Goal: Communication & Community: Answer question/provide support

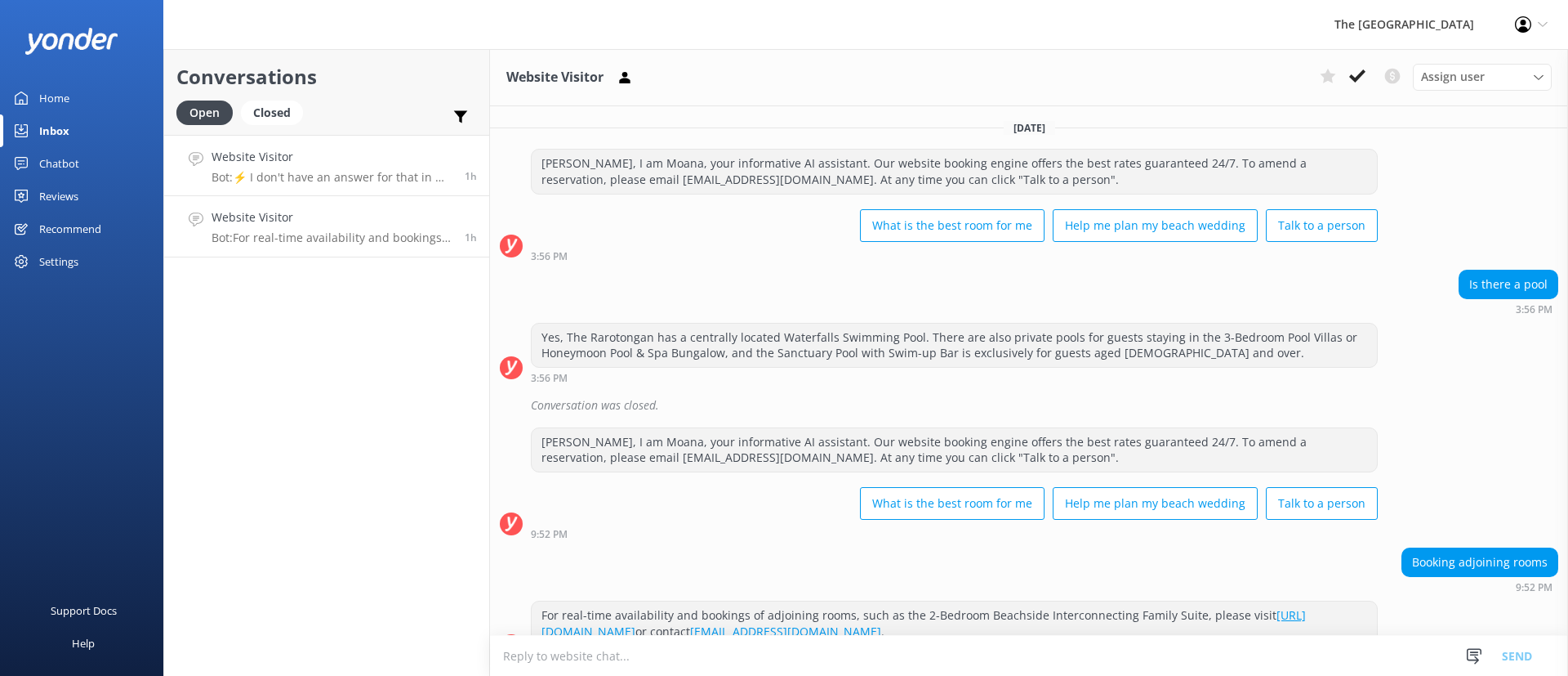
scroll to position [34, 0]
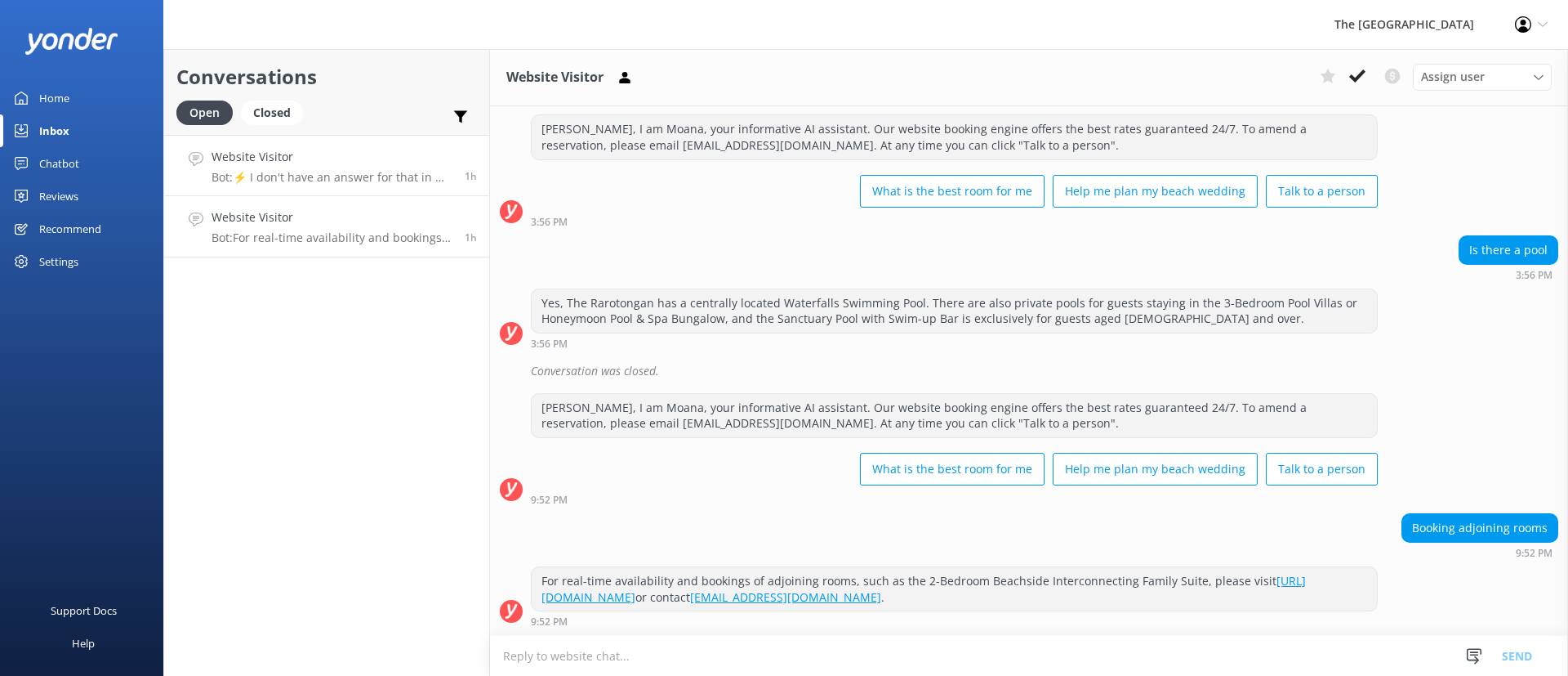
click at [286, 143] on link "Website Visitor Bot: ⚡ I don't have an answer for that in my knowledge base. Pl…" at bounding box center [326, 165] width 325 height 61
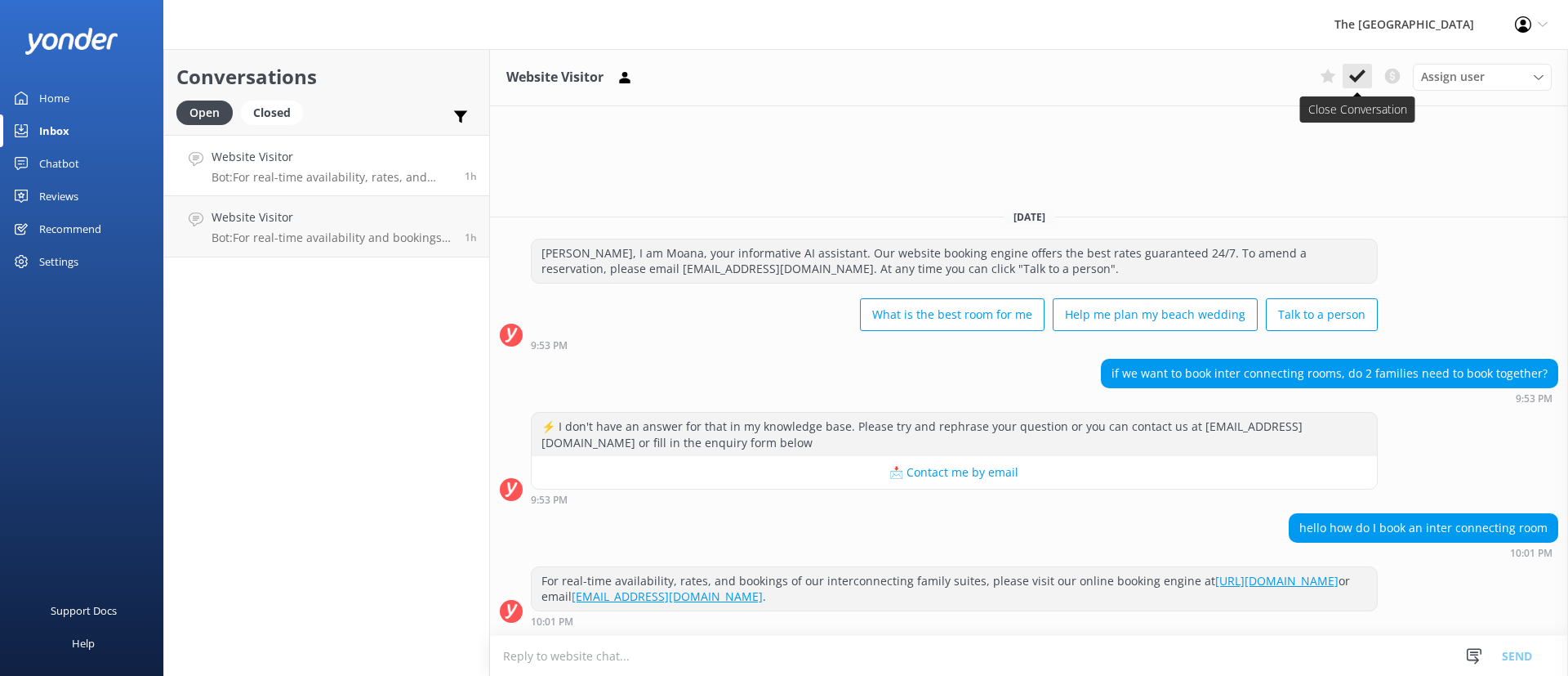
click at [1363, 69] on icon at bounding box center [1357, 76] width 16 height 16
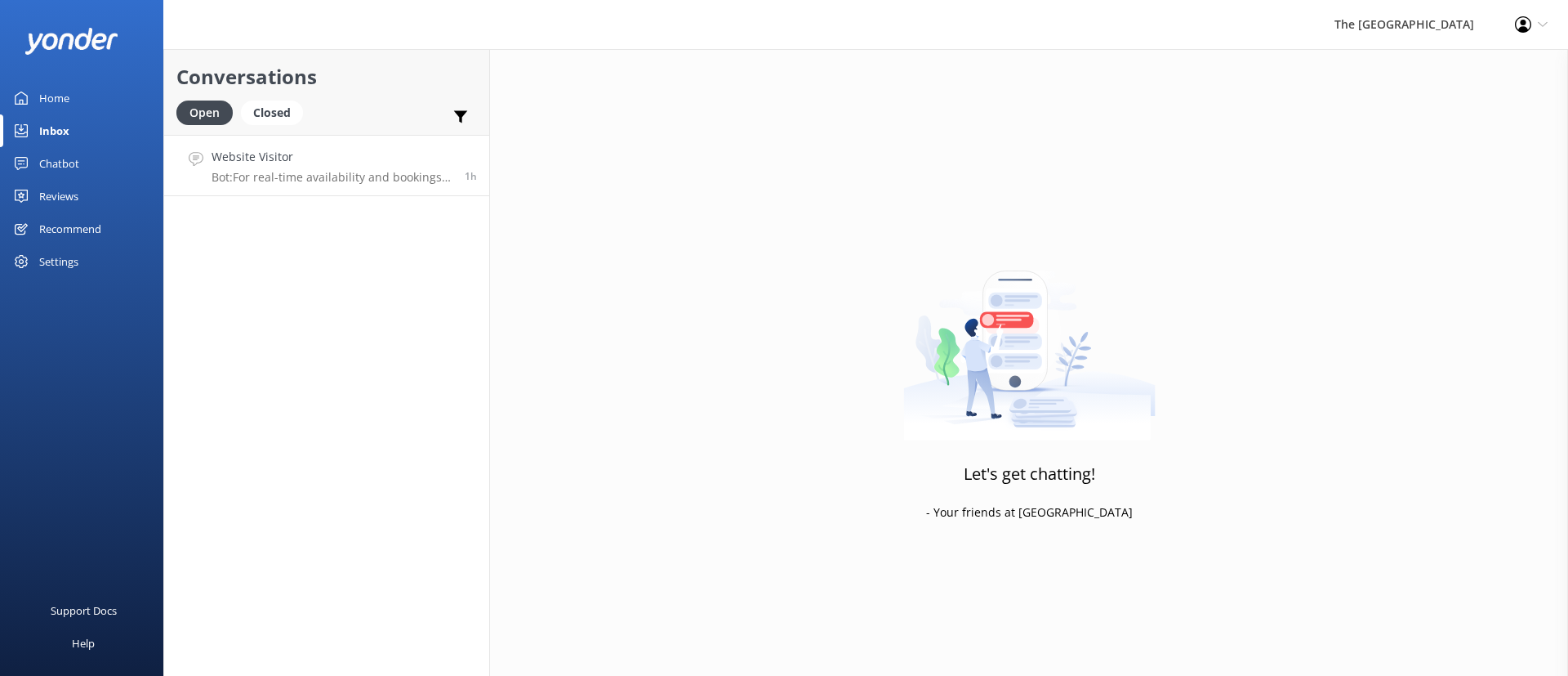
click at [344, 148] on h4 "Website Visitor" at bounding box center [332, 157] width 241 height 18
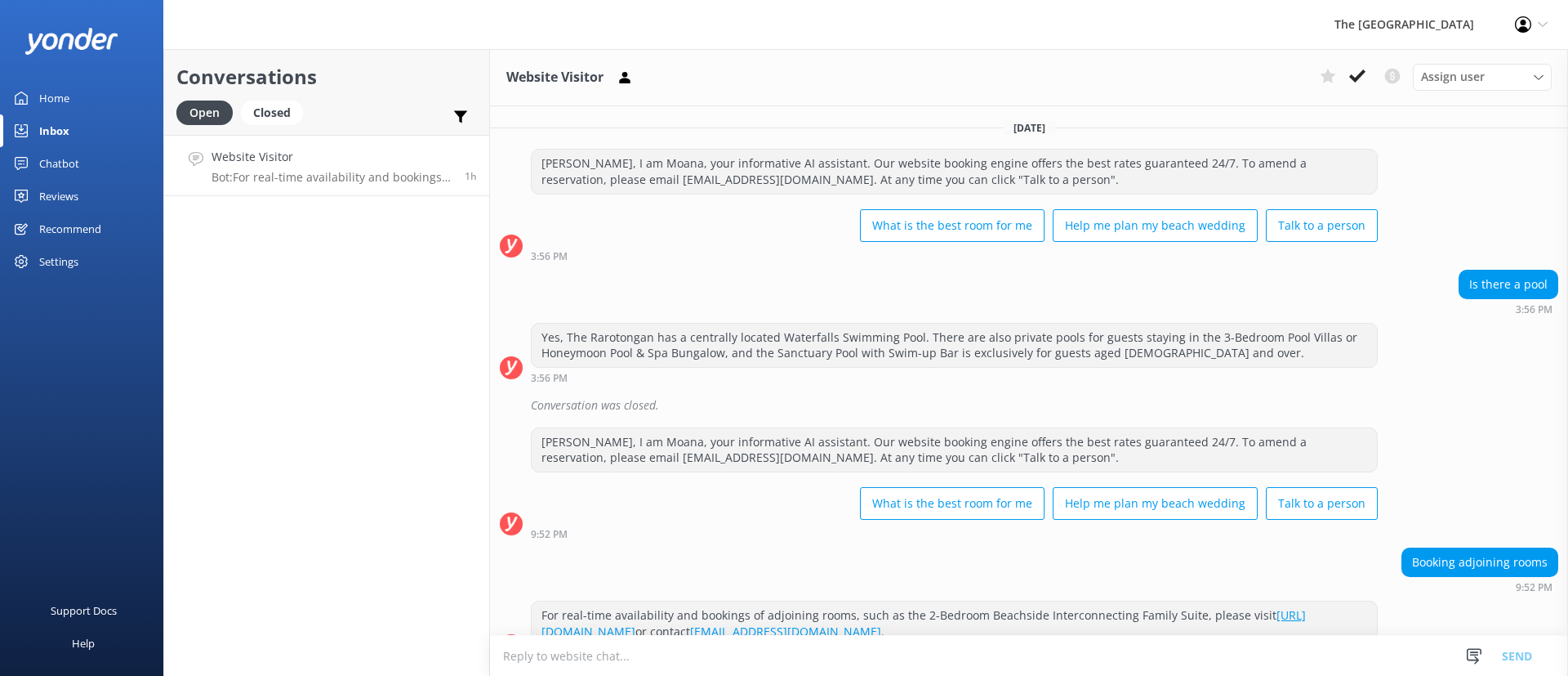
scroll to position [34, 0]
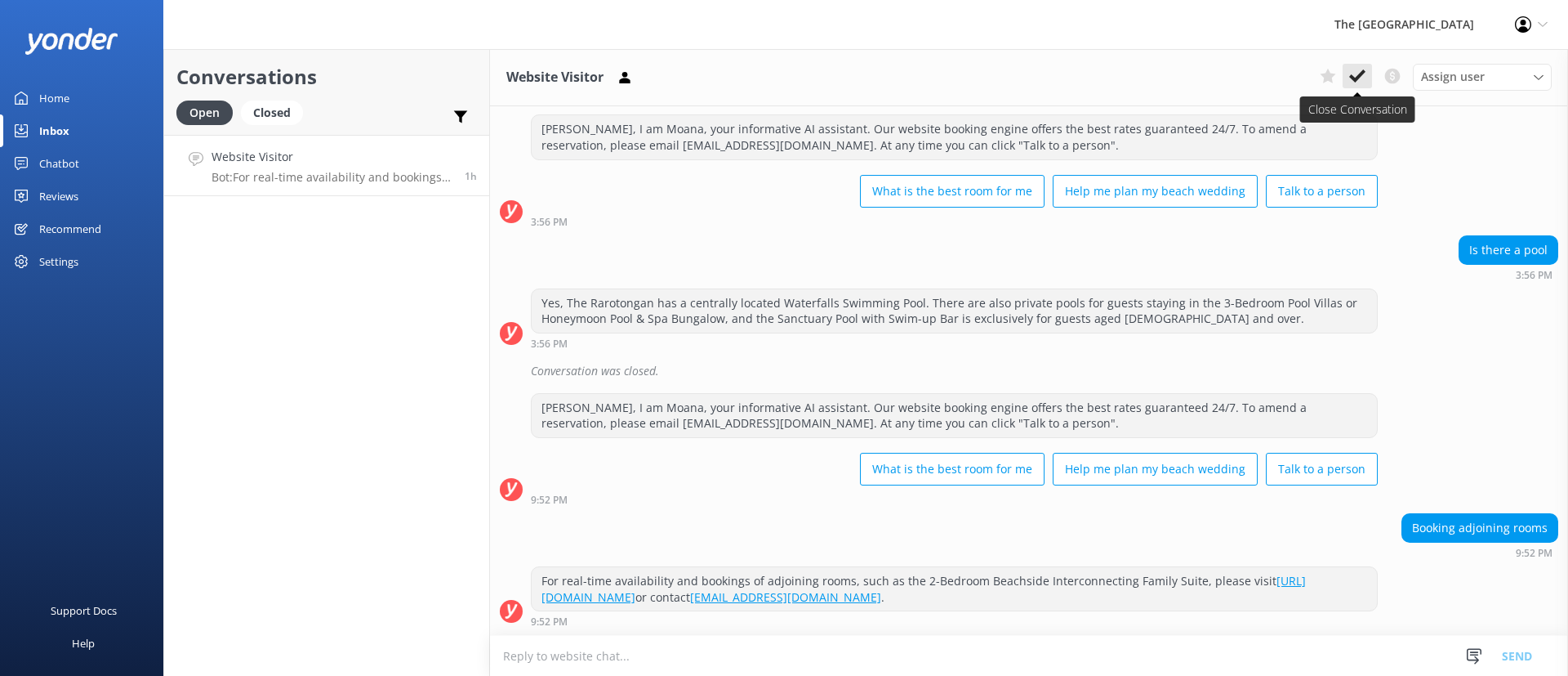
click at [1350, 80] on icon at bounding box center [1357, 76] width 16 height 16
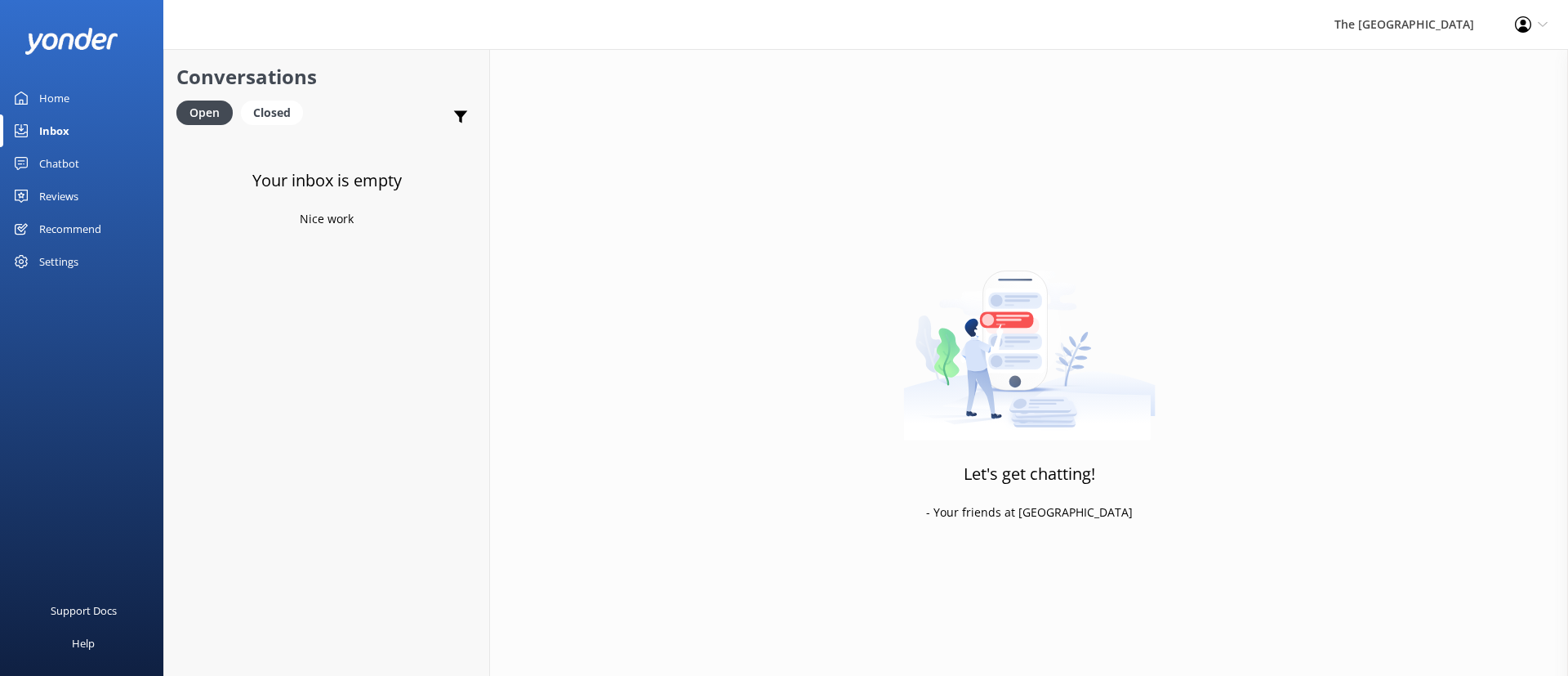
click at [318, 352] on div "Your inbox is empty Nice work" at bounding box center [326, 472] width 325 height 676
click at [94, 125] on link "Inbox" at bounding box center [82, 131] width 163 height 32
